Goal: Download file/media

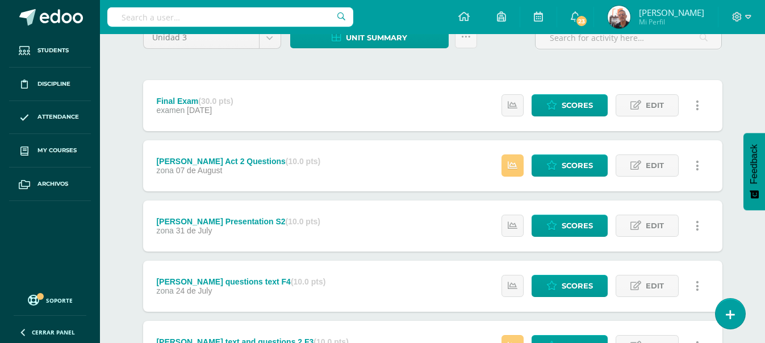
scroll to position [114, 0]
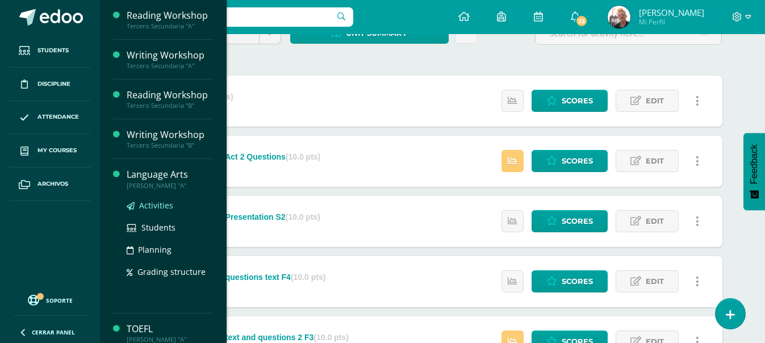
click at [157, 200] on span "Activities" at bounding box center [156, 205] width 34 height 11
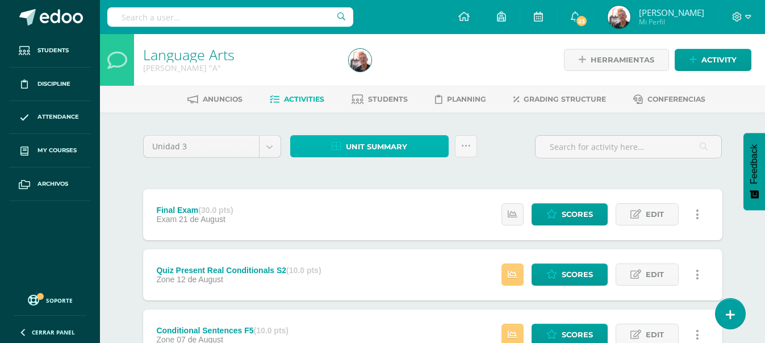
click at [373, 154] on span "Unit summary" at bounding box center [376, 146] width 61 height 21
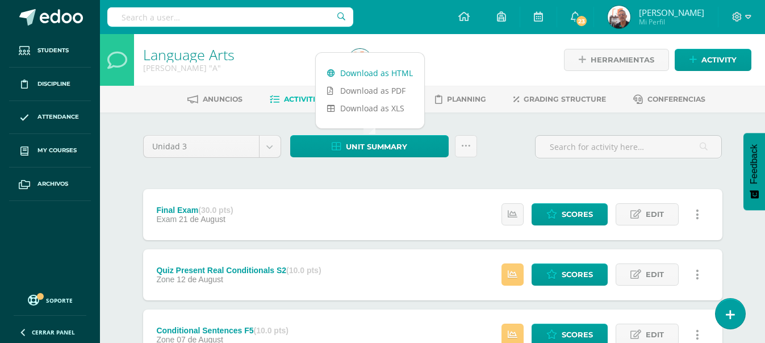
click at [368, 70] on link "Download as HTML" at bounding box center [370, 73] width 109 height 18
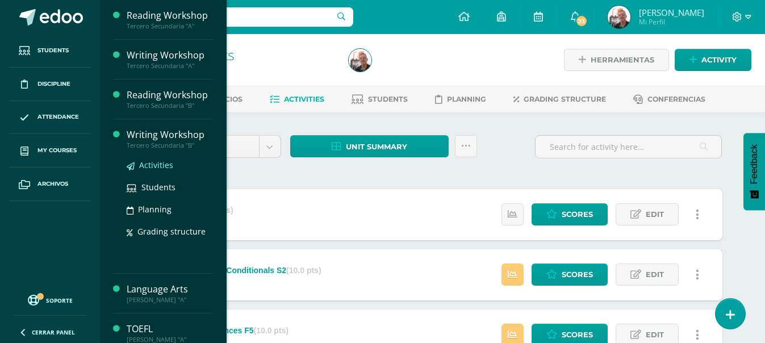
click at [165, 163] on span "Activities" at bounding box center [156, 165] width 34 height 11
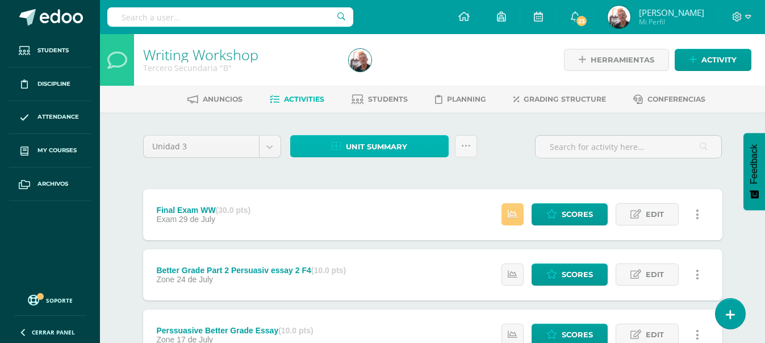
click at [349, 149] on span "Unit summary" at bounding box center [376, 146] width 61 height 21
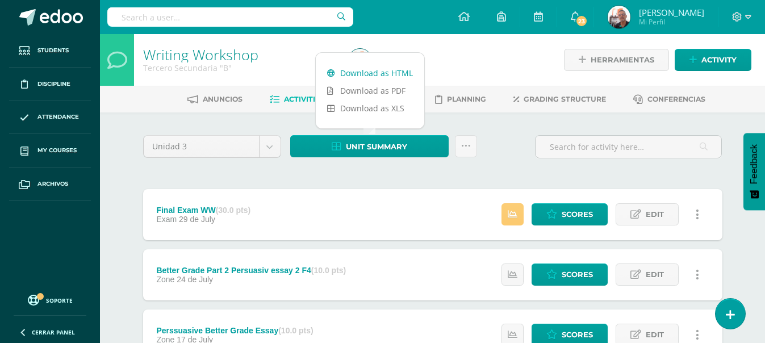
click at [356, 74] on link "Download as HTML" at bounding box center [370, 73] width 109 height 18
